Goal: Task Accomplishment & Management: Manage account settings

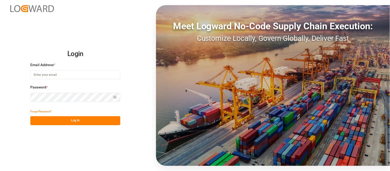
click at [94, 75] on input at bounding box center [75, 74] width 90 height 9
type input "[PERSON_NAME][DOMAIN_NAME][EMAIL_ADDRESS][DOMAIN_NAME]"
click at [112, 98] on button "Show password" at bounding box center [115, 97] width 11 height 9
click at [74, 122] on button "Log In" at bounding box center [75, 120] width 90 height 9
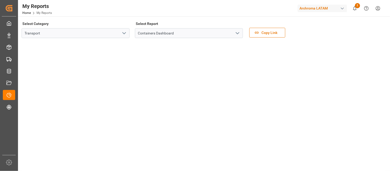
click at [342, 7] on div "button" at bounding box center [342, 8] width 5 height 5
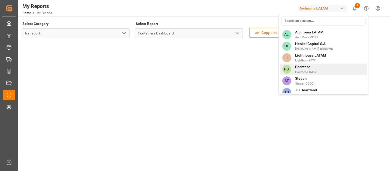
click at [299, 65] on span "Pochteca" at bounding box center [306, 66] width 22 height 5
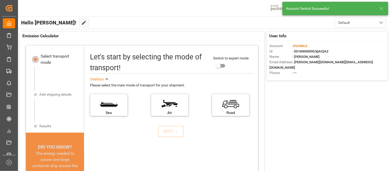
click at [381, 8] on icon at bounding box center [382, 8] width 6 height 6
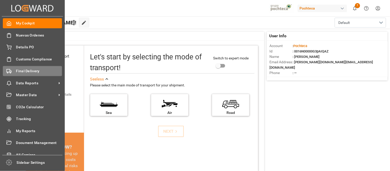
click at [32, 68] on div "Final Delivery Final Delivery" at bounding box center [32, 71] width 59 height 10
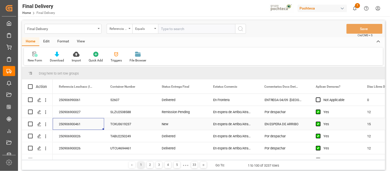
click at [67, 121] on div "250906900461" at bounding box center [78, 124] width 51 height 12
click at [38, 124] on icon "Press SPACE to select this row." at bounding box center [39, 124] width 4 height 4
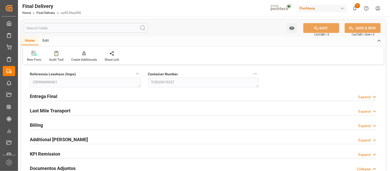
type input "15"
type input "7"
type input "[DATE]"
click at [376, 96] on icon at bounding box center [374, 96] width 5 height 5
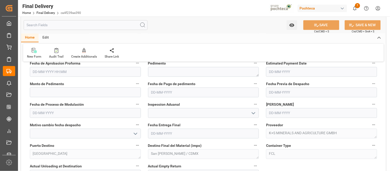
scroll to position [309, 0]
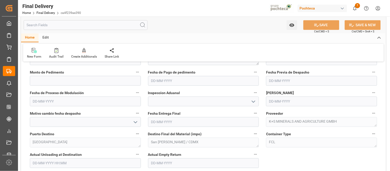
click at [45, 39] on div "Edit" at bounding box center [46, 37] width 14 height 9
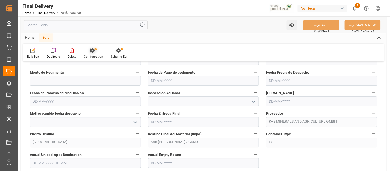
click at [90, 52] on icon at bounding box center [92, 50] width 5 height 5
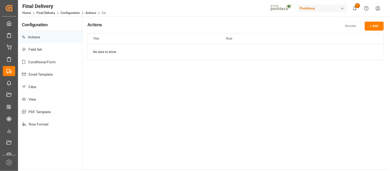
click at [48, 75] on p "Email Template" at bounding box center [50, 74] width 64 height 13
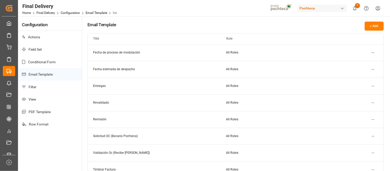
click at [104, 87] on td "Entregas" at bounding box center [154, 86] width 133 height 17
click at [374, 86] on html "Created by potrace 1.15, written by [PERSON_NAME] [DATE]-[DATE] Created by potr…" at bounding box center [195, 85] width 390 height 171
click at [356, 96] on small "Edit" at bounding box center [355, 96] width 5 height 3
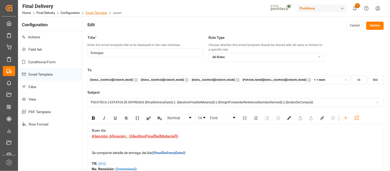
click at [91, 13] on link "Email Template" at bounding box center [97, 13] width 22 height 4
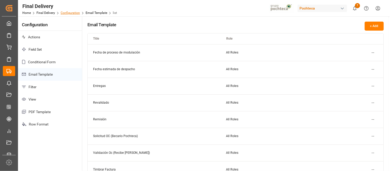
click at [67, 14] on link "Configuration" at bounding box center [70, 13] width 19 height 4
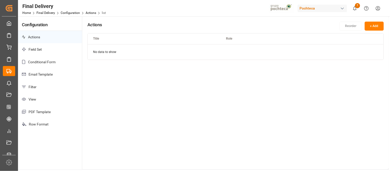
click at [50, 11] on div "Home Final Delivery Configuration Actions list" at bounding box center [64, 12] width 84 height 5
click at [47, 14] on link "Final Delivery" at bounding box center [46, 13] width 19 height 4
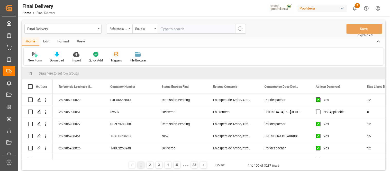
click at [118, 58] on div "Triggers" at bounding box center [116, 60] width 11 height 5
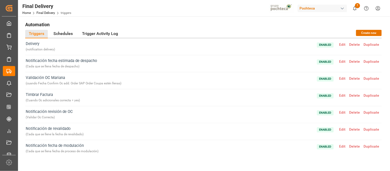
click at [343, 45] on span "Edit" at bounding box center [343, 44] width 10 height 4
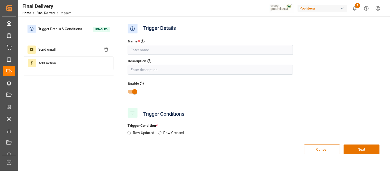
type input "Delivery"
type input "notification delivery"
radio input "true"
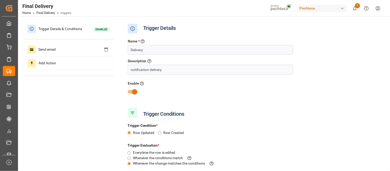
click at [361, 70] on div "Name * Enter a name to the trigger Delivery Description Describe the trigger no…" at bounding box center [253, 70] width 259 height 71
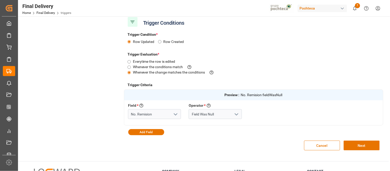
scroll to position [91, 0]
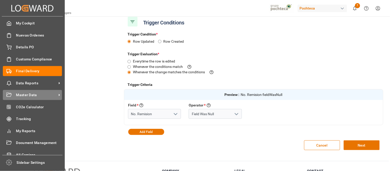
click at [29, 93] on span "Master Data" at bounding box center [36, 94] width 41 height 5
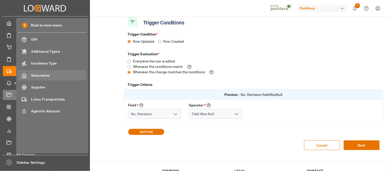
click at [41, 76] on span "Sucursales" at bounding box center [58, 75] width 55 height 5
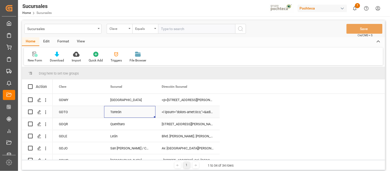
click at [124, 106] on div "Torreón" at bounding box center [129, 112] width 51 height 12
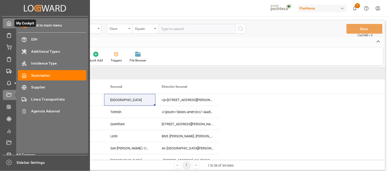
click at [9, 26] on div "My Cockpit My Cockpit" at bounding box center [45, 23] width 84 height 10
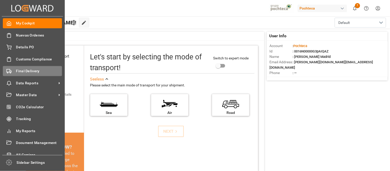
click at [29, 67] on div "Final Delivery Final Delivery" at bounding box center [32, 71] width 59 height 10
